Goal: Check status: Check status

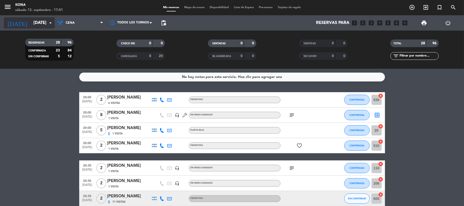
click at [40, 27] on input "[DATE]" at bounding box center [58, 23] width 55 height 10
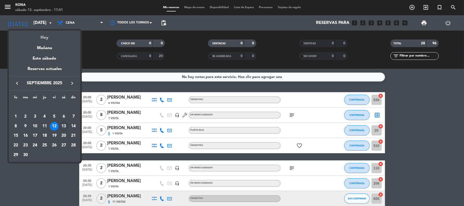
click at [35, 38] on div "Hoy" at bounding box center [44, 36] width 71 height 10
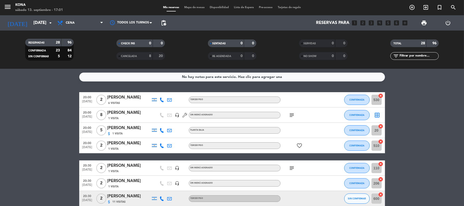
type input "[DATE]"
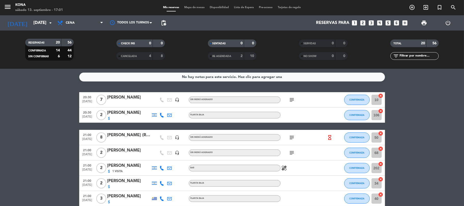
click at [31, 29] on div "[DATE] [DATE] arrow_drop_down" at bounding box center [29, 22] width 51 height 15
click at [27, 29] on div "[DATE] [DATE] arrow_drop_down" at bounding box center [29, 22] width 51 height 15
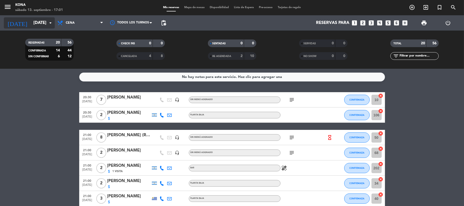
click at [31, 23] on input "[DATE]" at bounding box center [58, 23] width 55 height 10
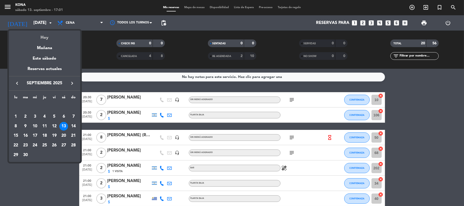
click at [40, 36] on div "Hoy" at bounding box center [44, 36] width 71 height 10
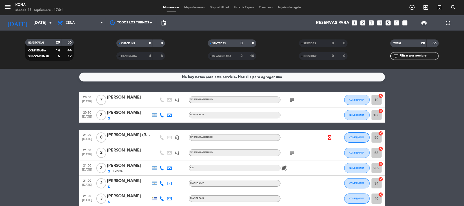
click at [327, 139] on icon "hourglass_empty" at bounding box center [330, 138] width 6 height 6
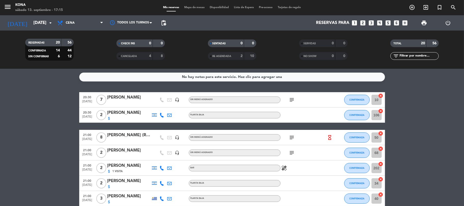
click at [292, 103] on div "subject" at bounding box center [304, 99] width 46 height 15
click at [291, 101] on icon "subject" at bounding box center [292, 100] width 6 height 6
click at [294, 137] on icon "subject" at bounding box center [292, 138] width 6 height 6
